Goal: Information Seeking & Learning: Learn about a topic

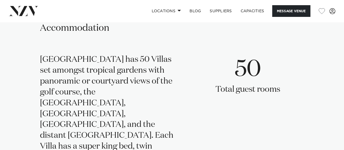
scroll to position [1062, 0]
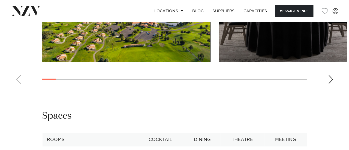
scroll to position [899, 0]
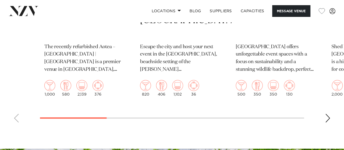
scroll to position [980, 0]
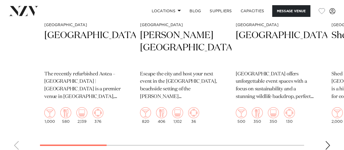
click at [328, 144] on div "Next slide" at bounding box center [327, 145] width 5 height 9
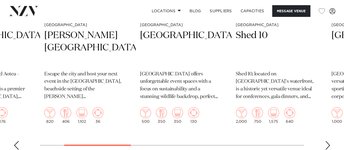
click at [328, 144] on div "Next slide" at bounding box center [327, 145] width 5 height 9
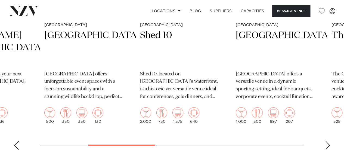
click at [328, 144] on div "Next slide" at bounding box center [327, 145] width 5 height 9
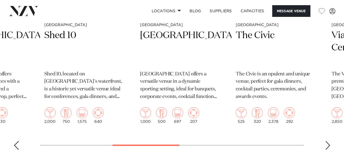
click at [328, 144] on div "Next slide" at bounding box center [327, 145] width 5 height 9
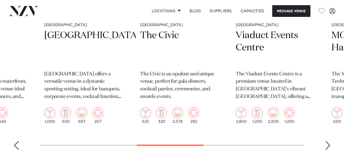
click at [328, 144] on div "Next slide" at bounding box center [327, 145] width 5 height 9
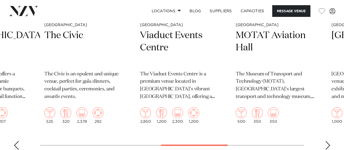
click at [328, 144] on div "Next slide" at bounding box center [327, 145] width 5 height 9
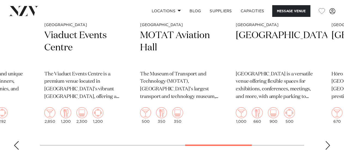
click at [328, 144] on div "Next slide" at bounding box center [327, 145] width 5 height 9
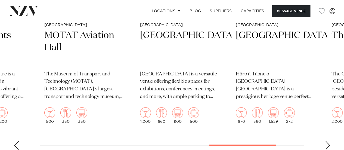
click at [328, 144] on div "Next slide" at bounding box center [327, 145] width 5 height 9
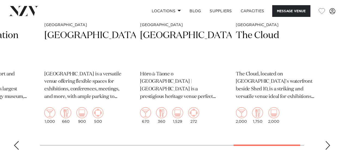
click at [328, 144] on div "Next slide" at bounding box center [327, 145] width 5 height 9
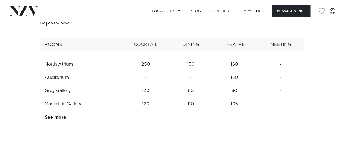
scroll to position [626, 0]
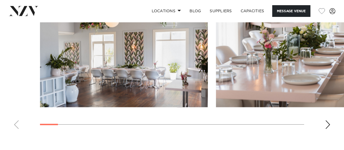
scroll to position [654, 0]
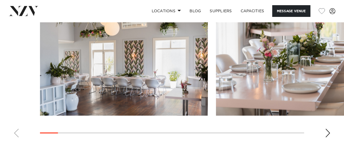
click at [329, 129] on div "Next slide" at bounding box center [327, 133] width 5 height 9
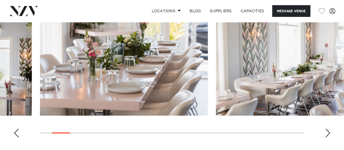
click at [328, 129] on div "Next slide" at bounding box center [327, 133] width 5 height 9
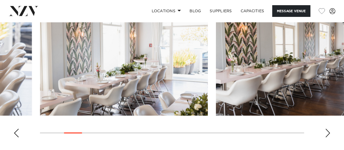
click at [328, 129] on div "Next slide" at bounding box center [327, 133] width 5 height 9
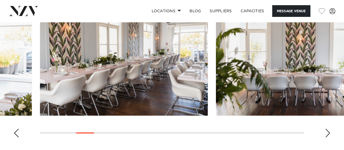
click at [328, 129] on div "Next slide" at bounding box center [327, 133] width 5 height 9
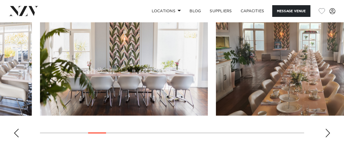
click at [328, 129] on div "Next slide" at bounding box center [327, 133] width 5 height 9
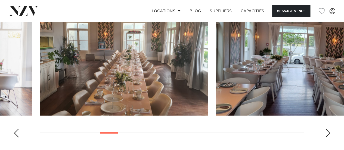
click at [328, 129] on div "Next slide" at bounding box center [327, 133] width 5 height 9
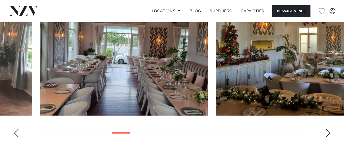
click at [328, 129] on div "Next slide" at bounding box center [327, 133] width 5 height 9
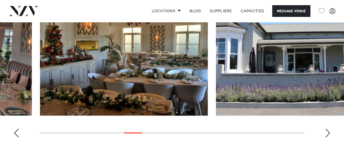
click at [328, 129] on div "Next slide" at bounding box center [327, 133] width 5 height 9
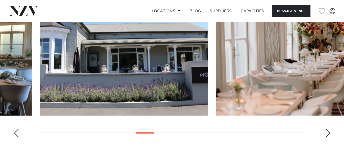
click at [328, 129] on div "Next slide" at bounding box center [327, 133] width 5 height 9
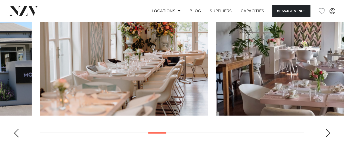
click at [328, 129] on div "Next slide" at bounding box center [327, 133] width 5 height 9
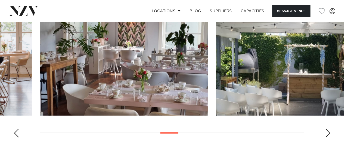
click at [328, 129] on div "Next slide" at bounding box center [327, 133] width 5 height 9
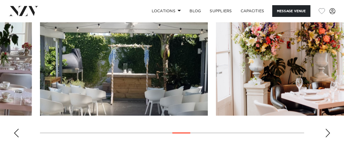
click at [328, 129] on div "Next slide" at bounding box center [327, 133] width 5 height 9
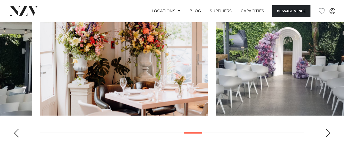
click at [328, 129] on div "Next slide" at bounding box center [327, 133] width 5 height 9
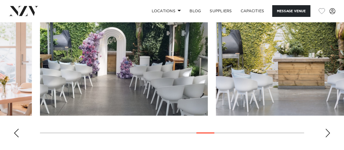
click at [328, 129] on div "Next slide" at bounding box center [327, 133] width 5 height 9
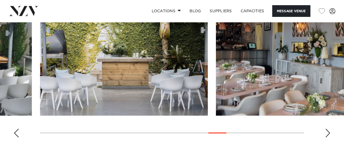
click at [328, 129] on div "Next slide" at bounding box center [327, 133] width 5 height 9
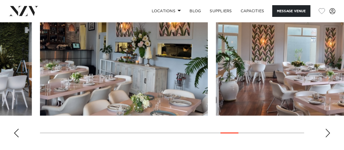
click at [328, 129] on div "Next slide" at bounding box center [327, 133] width 5 height 9
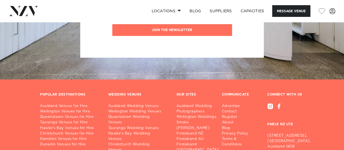
scroll to position [926, 0]
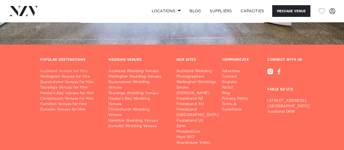
click at [68, 71] on link "Auckland Venues for Hire" at bounding box center [70, 71] width 60 height 5
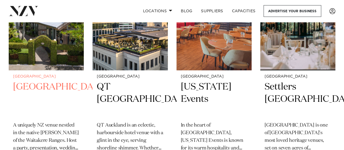
scroll to position [245, 0]
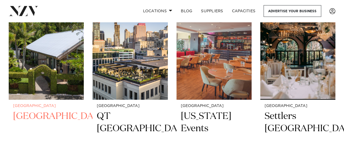
click at [36, 110] on h2 "[GEOGRAPHIC_DATA]" at bounding box center [46, 128] width 66 height 37
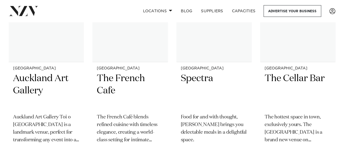
scroll to position [4411, 0]
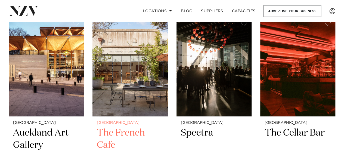
click at [127, 134] on h2 "The French Cafe" at bounding box center [130, 145] width 66 height 37
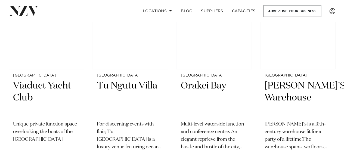
scroll to position [5295, 0]
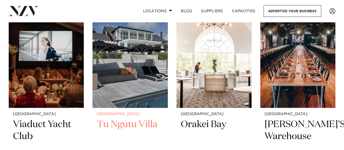
click at [129, 125] on h2 "Tu Ngutu Villa" at bounding box center [130, 136] width 66 height 37
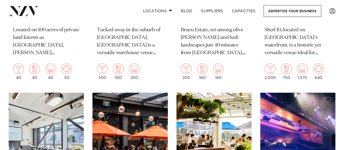
scroll to position [2525, 0]
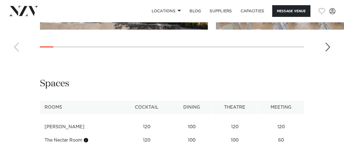
scroll to position [790, 0]
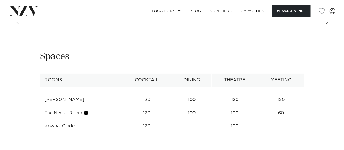
click at [330, 24] on div "Next slide" at bounding box center [327, 20] width 5 height 9
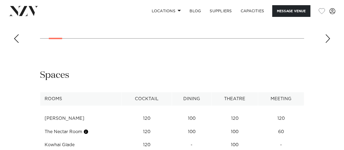
scroll to position [762, 0]
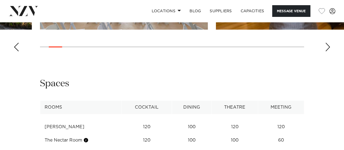
click at [328, 51] on div "Next slide" at bounding box center [327, 47] width 5 height 9
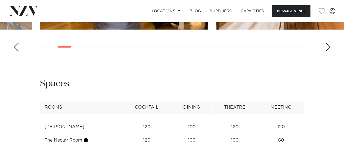
click at [328, 51] on div "Next slide" at bounding box center [327, 47] width 5 height 9
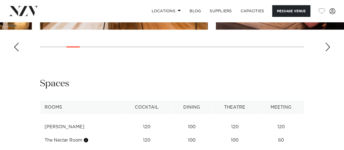
click at [328, 51] on div "Next slide" at bounding box center [327, 47] width 5 height 9
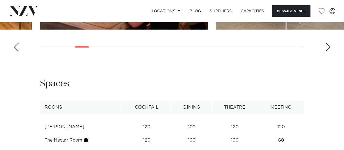
click at [328, 51] on div "Next slide" at bounding box center [327, 47] width 5 height 9
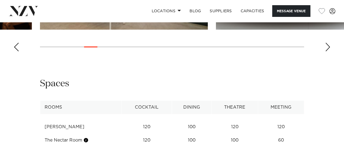
click at [328, 51] on div "Next slide" at bounding box center [327, 47] width 5 height 9
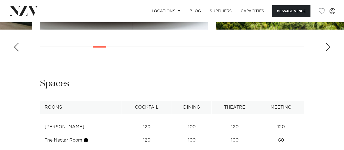
click at [328, 51] on div "Next slide" at bounding box center [327, 47] width 5 height 9
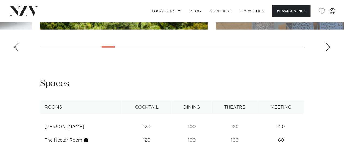
click at [328, 51] on div "Next slide" at bounding box center [327, 47] width 5 height 9
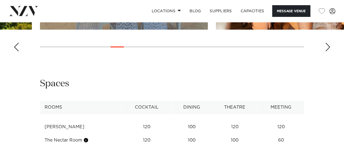
click at [328, 51] on div "Next slide" at bounding box center [327, 47] width 5 height 9
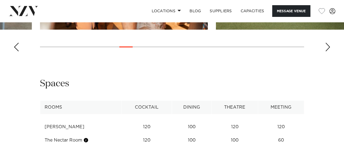
click at [328, 51] on div "Next slide" at bounding box center [327, 47] width 5 height 9
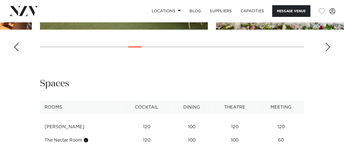
click at [328, 51] on div "Next slide" at bounding box center [327, 47] width 5 height 9
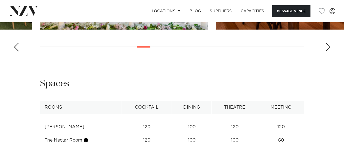
click at [328, 51] on div "Next slide" at bounding box center [327, 47] width 5 height 9
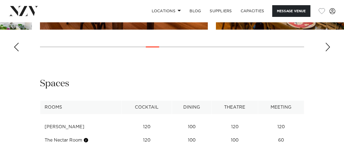
click at [328, 51] on div "Next slide" at bounding box center [327, 47] width 5 height 9
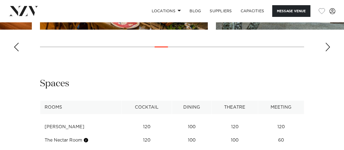
click at [328, 51] on div "Next slide" at bounding box center [327, 47] width 5 height 9
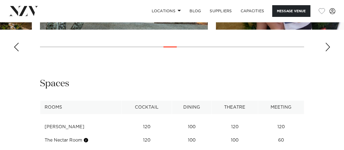
click at [328, 51] on div "Next slide" at bounding box center [327, 47] width 5 height 9
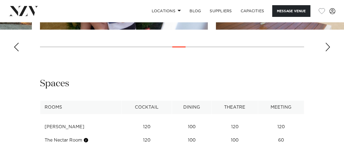
click at [328, 51] on div "Next slide" at bounding box center [327, 47] width 5 height 9
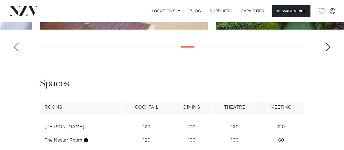
click at [328, 51] on div "Next slide" at bounding box center [327, 47] width 5 height 9
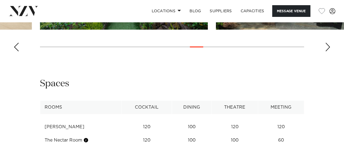
click at [328, 51] on div "Next slide" at bounding box center [327, 47] width 5 height 9
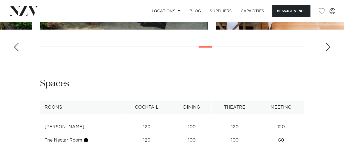
click at [328, 51] on div "Next slide" at bounding box center [327, 47] width 5 height 9
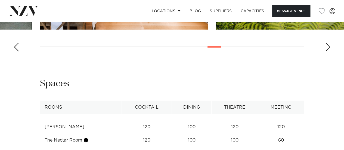
click at [328, 51] on div "Next slide" at bounding box center [327, 47] width 5 height 9
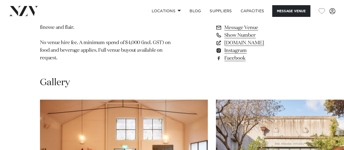
scroll to position [572, 0]
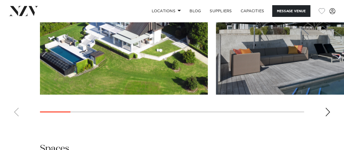
scroll to position [517, 0]
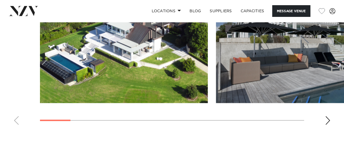
click at [328, 121] on div "Next slide" at bounding box center [327, 120] width 5 height 9
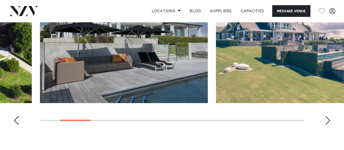
scroll to position [490, 0]
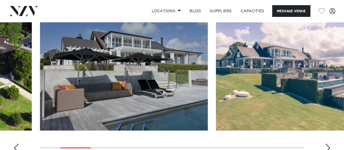
click at [327, 145] on div "Next slide" at bounding box center [327, 148] width 5 height 9
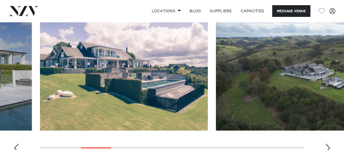
click at [327, 145] on div "Next slide" at bounding box center [327, 148] width 5 height 9
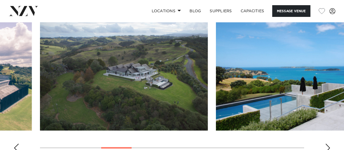
click at [327, 145] on div "Next slide" at bounding box center [327, 148] width 5 height 9
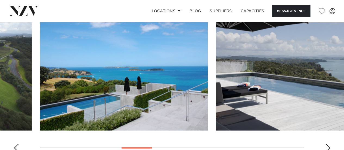
click at [327, 145] on div "Next slide" at bounding box center [327, 148] width 5 height 9
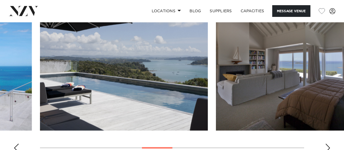
click at [327, 145] on div "Next slide" at bounding box center [327, 148] width 5 height 9
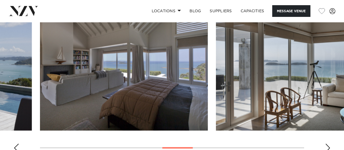
click at [327, 145] on div "Next slide" at bounding box center [327, 148] width 5 height 9
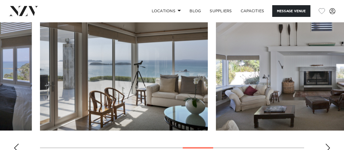
click at [327, 145] on div "Next slide" at bounding box center [327, 148] width 5 height 9
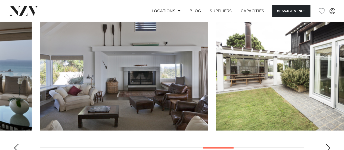
click at [327, 145] on div "Next slide" at bounding box center [327, 148] width 5 height 9
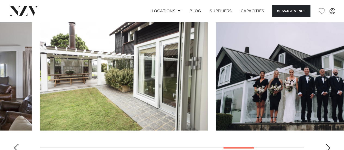
click at [327, 145] on div "Next slide" at bounding box center [327, 148] width 5 height 9
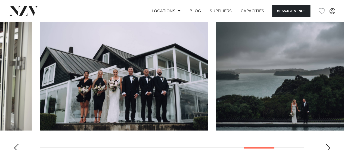
click at [327, 145] on div "Next slide" at bounding box center [327, 148] width 5 height 9
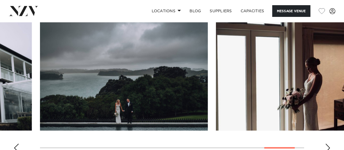
click at [327, 145] on div "Next slide" at bounding box center [327, 148] width 5 height 9
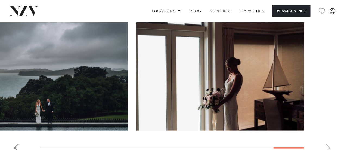
click at [327, 145] on swiper-container at bounding box center [172, 81] width 344 height 149
